Goal: Communication & Community: Answer question/provide support

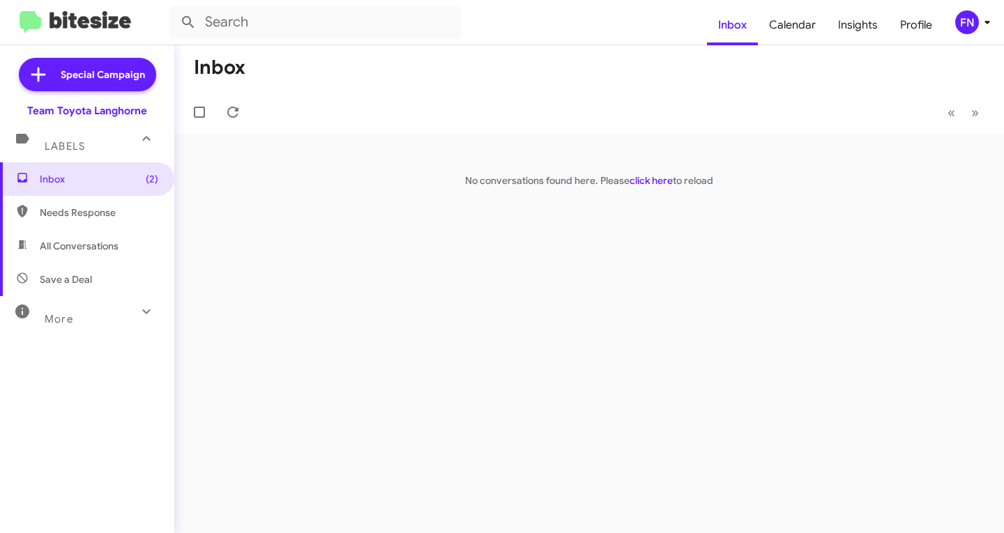
click at [113, 222] on span "Needs Response" at bounding box center [87, 212] width 174 height 33
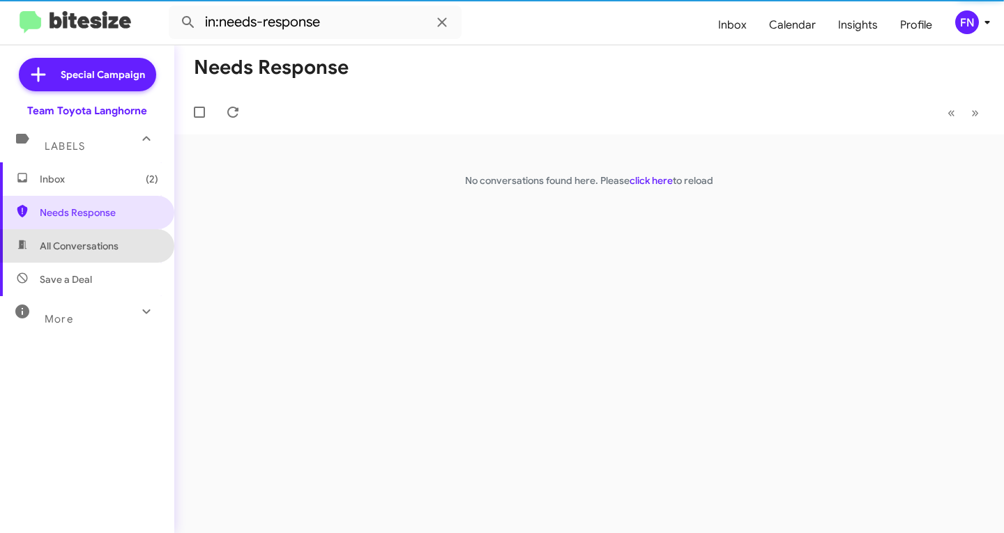
click at [105, 241] on span "All Conversations" at bounding box center [79, 246] width 79 height 14
type input "in:all-conversations"
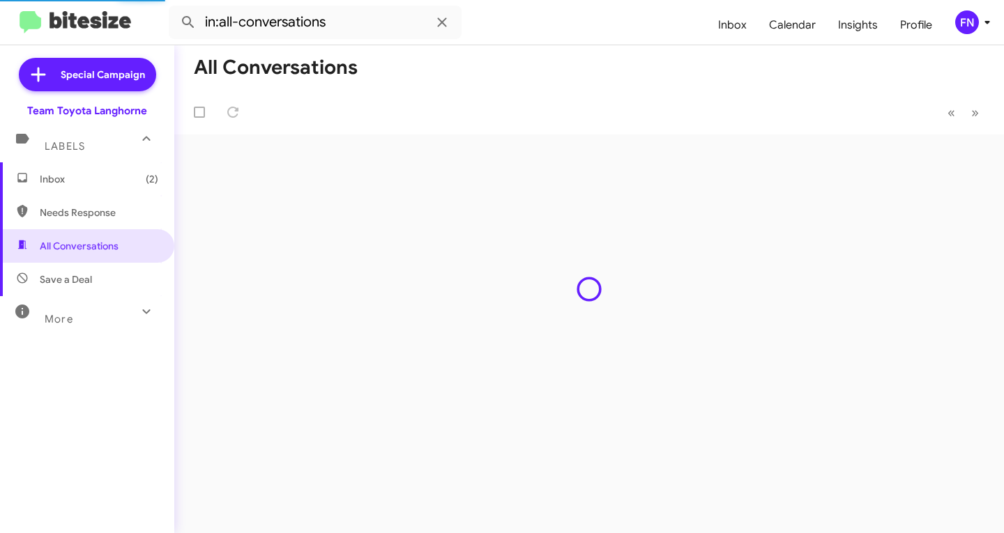
click at [146, 182] on span "(2)" at bounding box center [152, 179] width 13 height 14
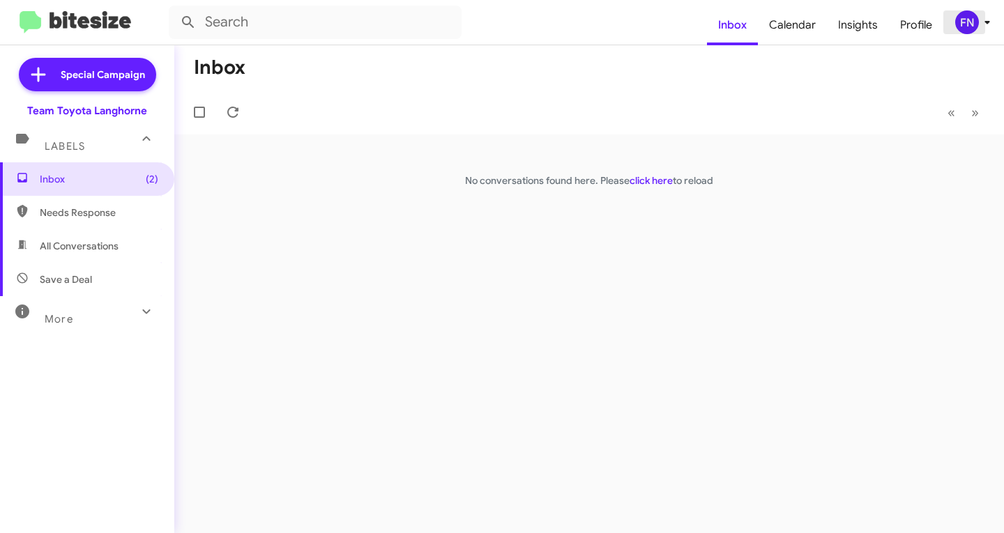
click at [957, 28] on div "FN" at bounding box center [967, 22] width 24 height 24
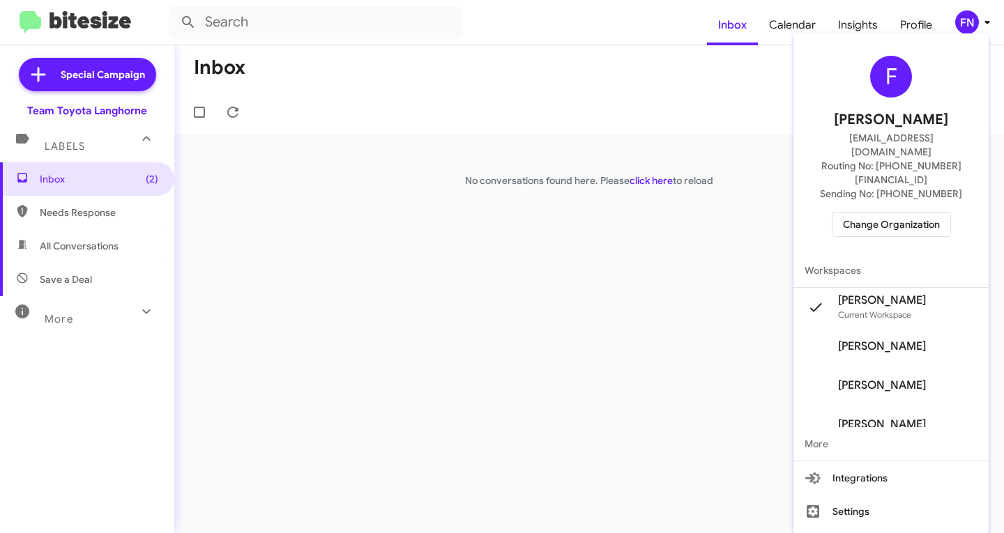
click at [915, 213] on span "Change Organization" at bounding box center [891, 225] width 97 height 24
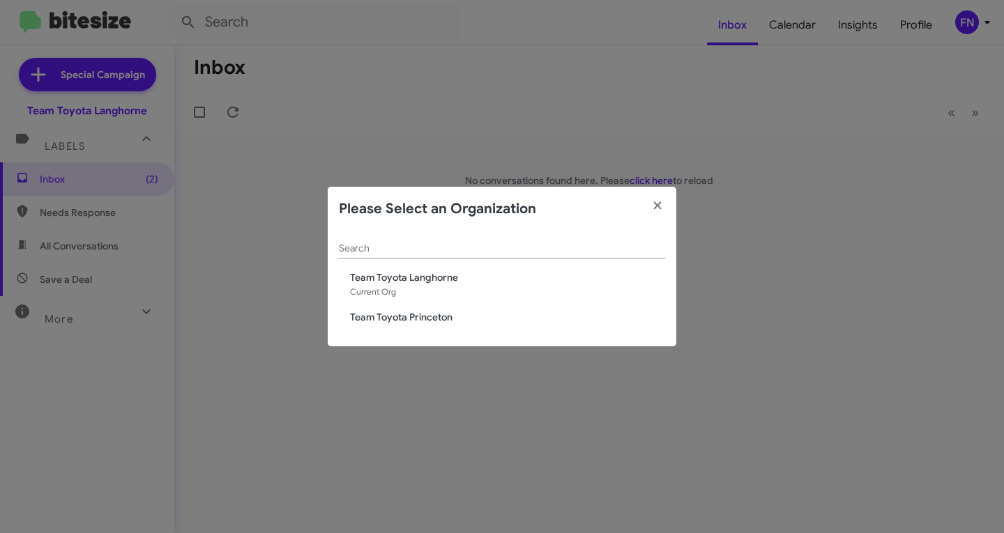
click at [918, 177] on modal-container "Please Select an Organization Search Team Toyota Langhorne Current Org Team Toy…" at bounding box center [502, 266] width 1004 height 533
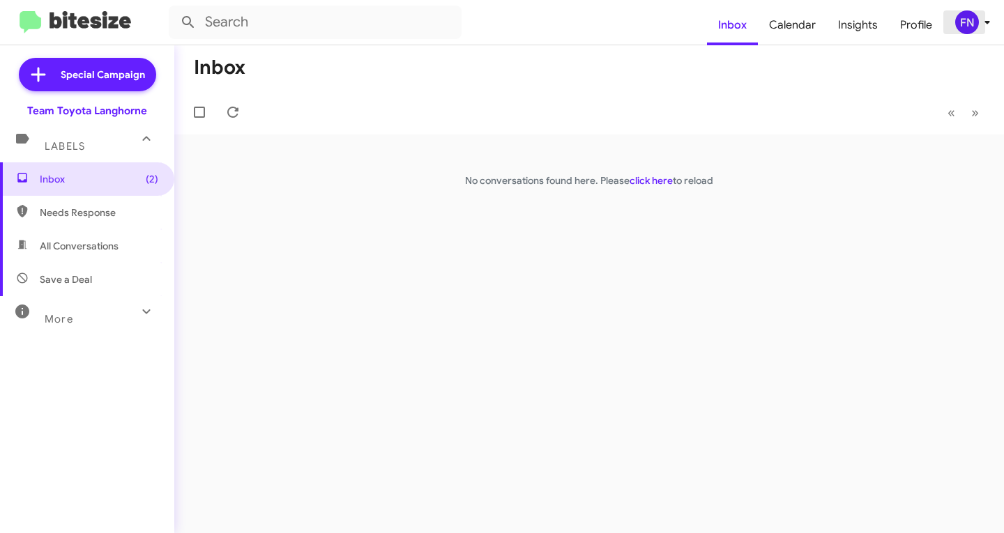
click at [976, 22] on div "FN" at bounding box center [967, 22] width 24 height 24
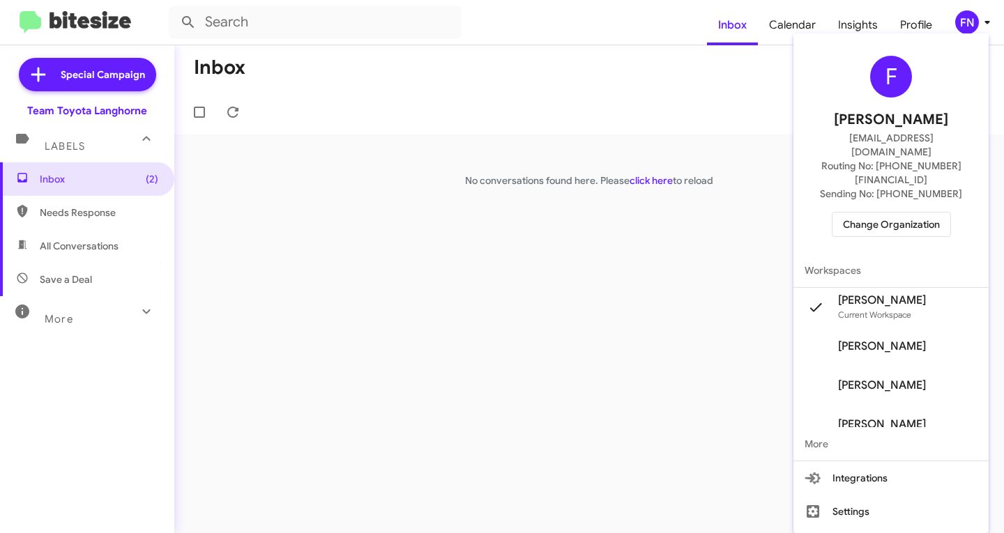
click at [909, 340] on span "Felicia Nazario's" at bounding box center [882, 347] width 88 height 14
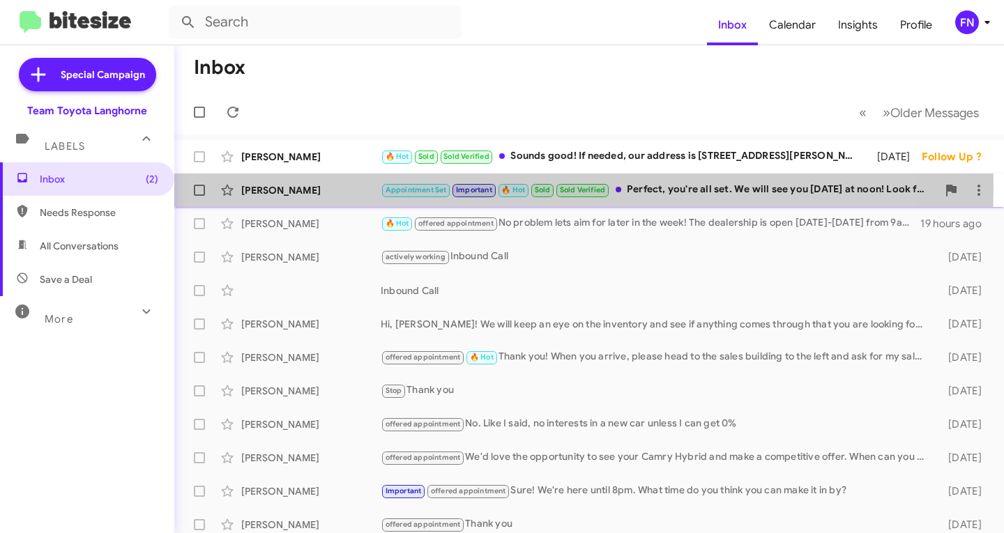
click at [335, 187] on div "[PERSON_NAME]" at bounding box center [310, 190] width 139 height 14
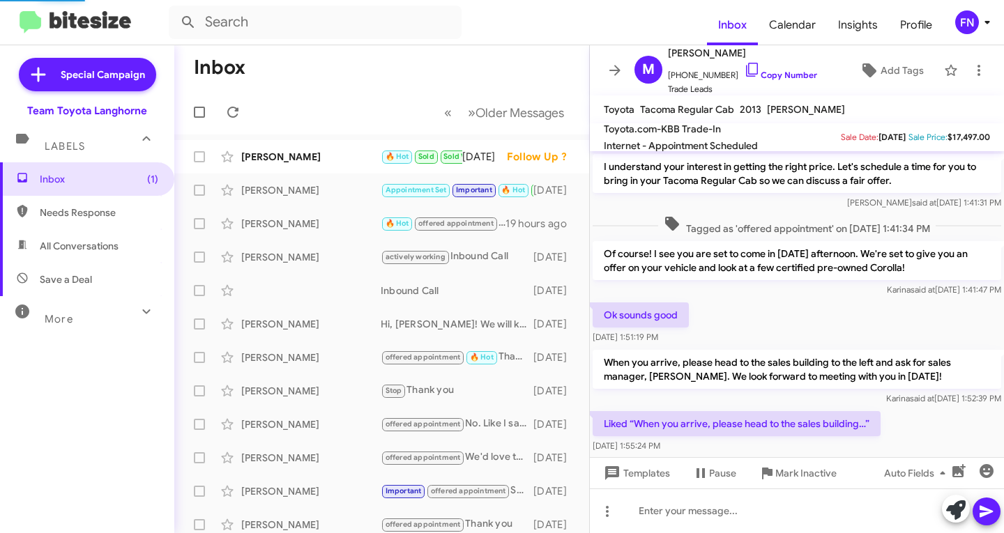
scroll to position [544, 0]
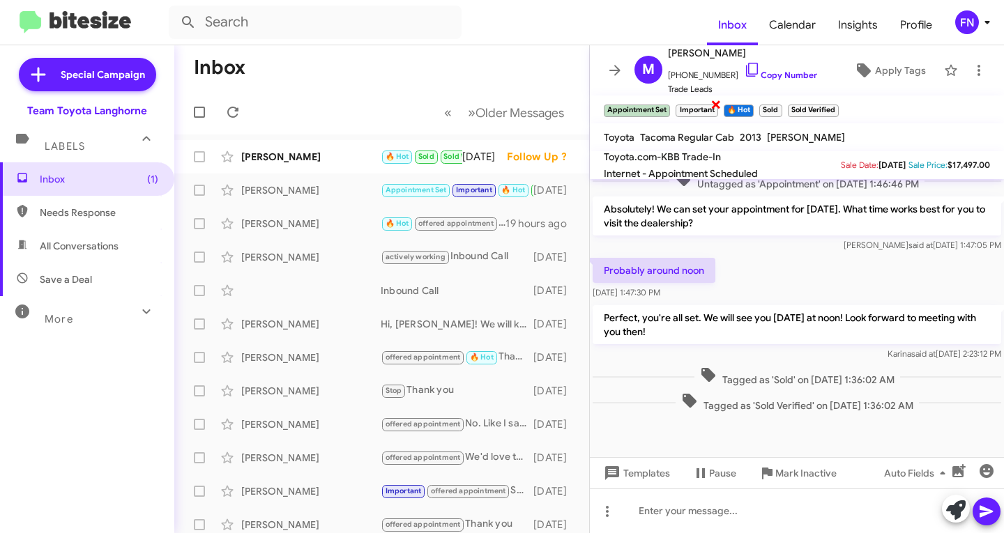
click at [719, 108] on span "×" at bounding box center [715, 104] width 11 height 17
click at [702, 112] on span "×" at bounding box center [704, 104] width 11 height 17
click at [759, 77] on link "Copy Number" at bounding box center [780, 75] width 73 height 10
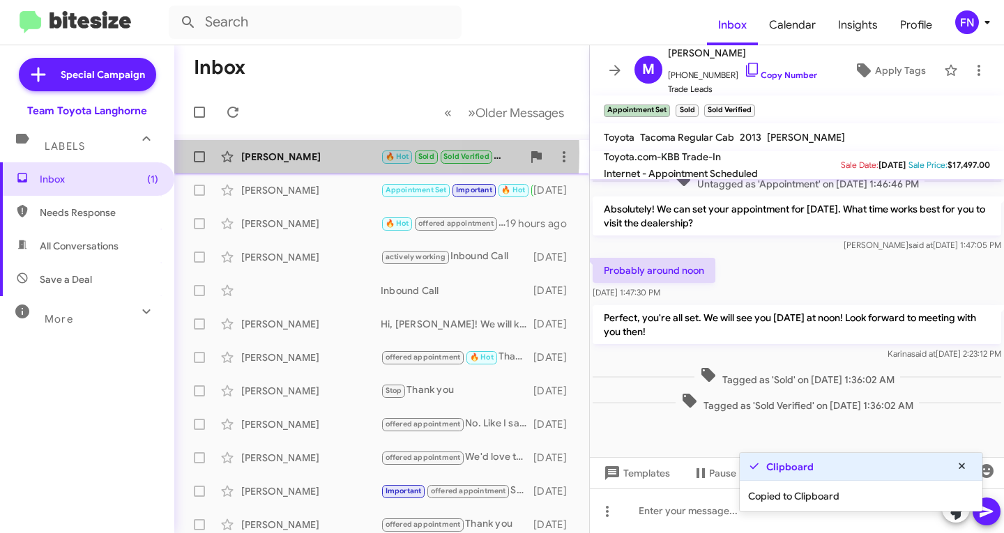
click at [254, 153] on div "[PERSON_NAME]" at bounding box center [310, 157] width 139 height 14
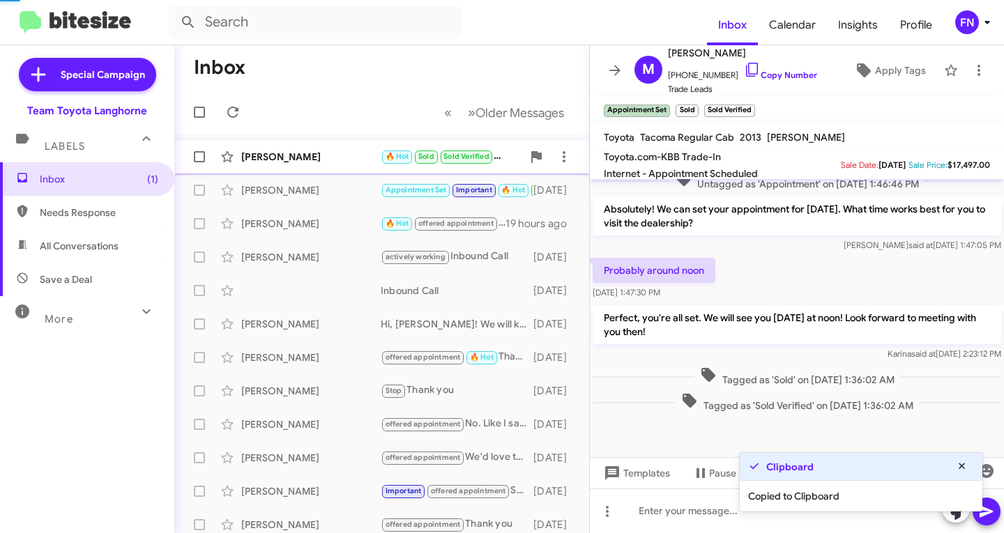
scroll to position [517, 0]
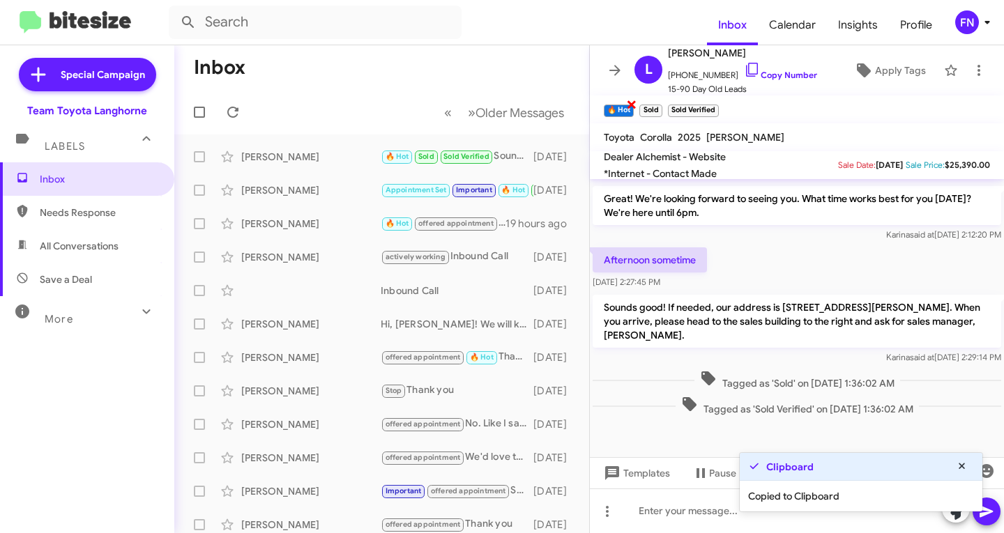
click at [632, 107] on span "×" at bounding box center [631, 104] width 11 height 17
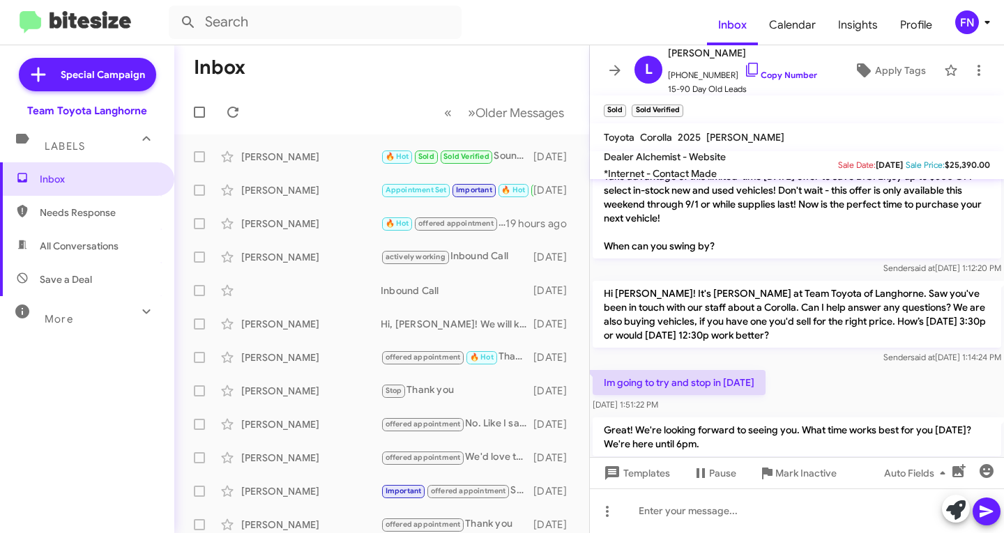
scroll to position [238, 0]
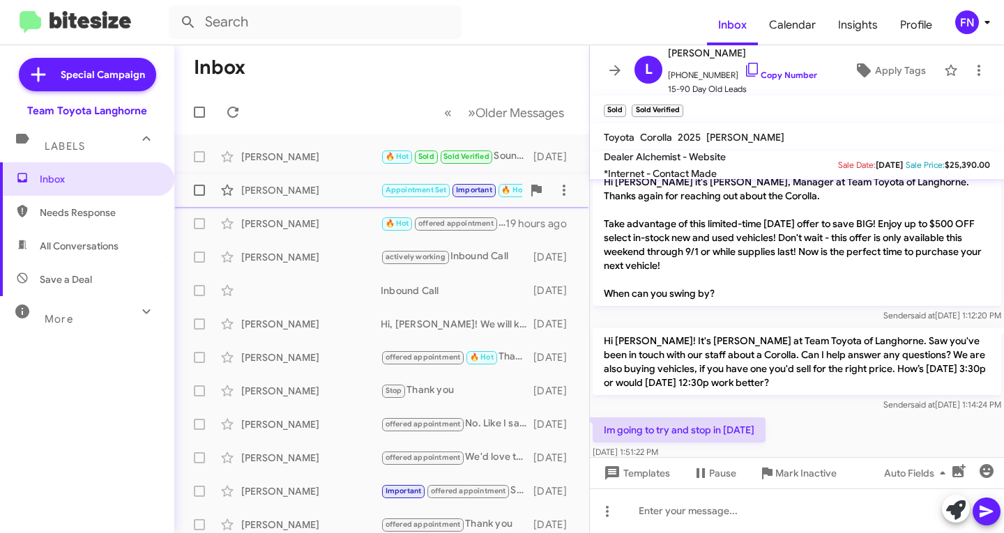
click at [277, 184] on div "[PERSON_NAME]" at bounding box center [310, 190] width 139 height 14
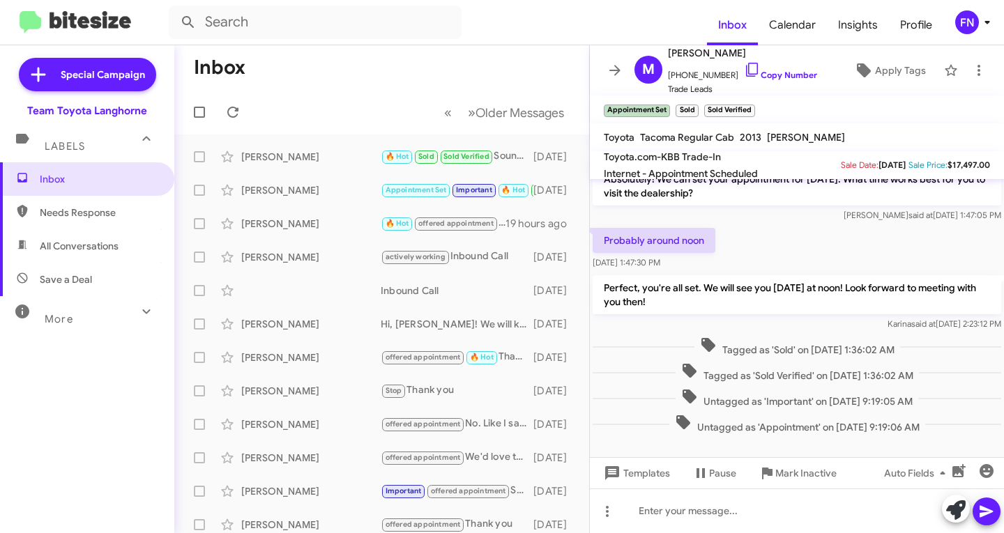
scroll to position [697, 0]
